Goal: Find specific page/section: Find specific page/section

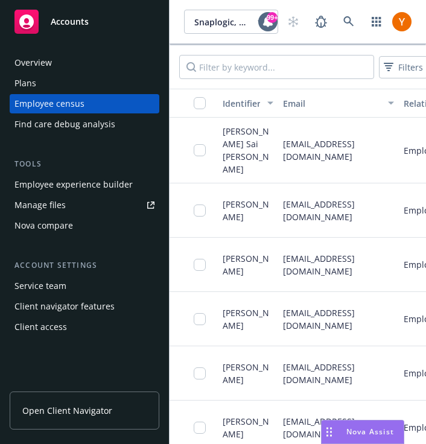
click at [0, 0] on div "Accounts Overview Plans Employee census Find care debug analysis Tools Employee…" at bounding box center [213, 222] width 426 height 444
